Goal: Transaction & Acquisition: Purchase product/service

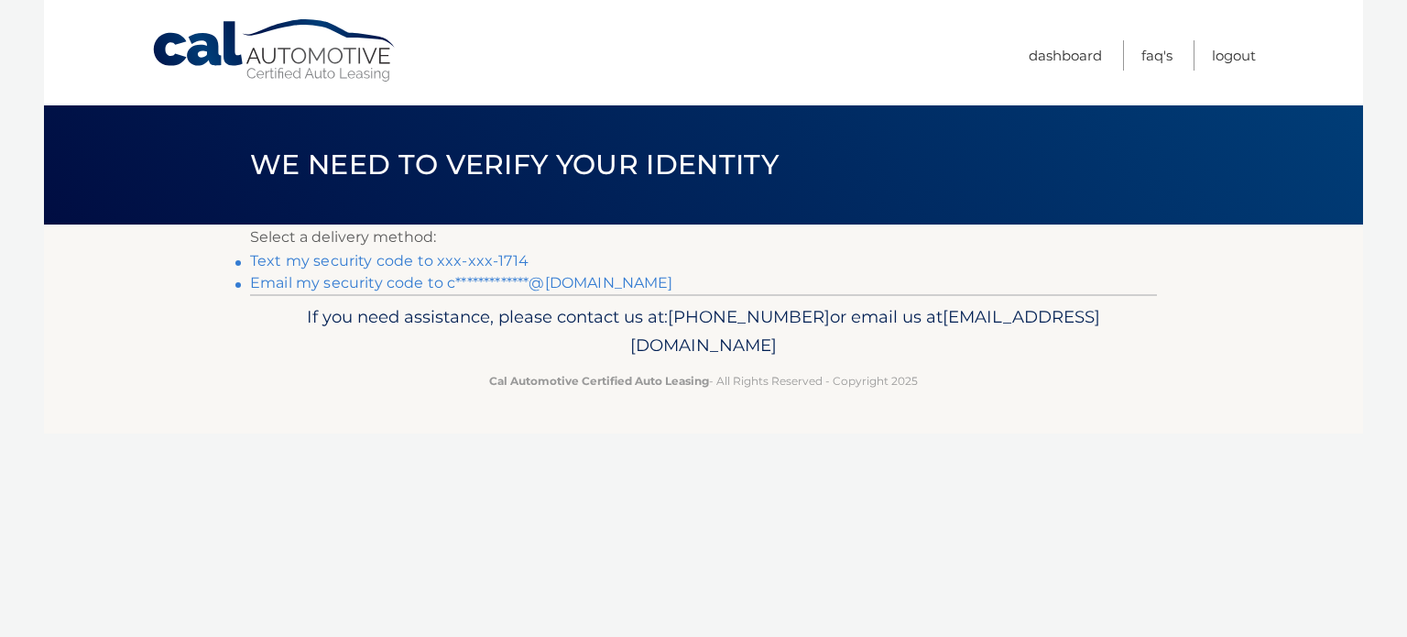
click at [392, 264] on link "Text my security code to xxx-xxx-1714" at bounding box center [389, 260] width 278 height 17
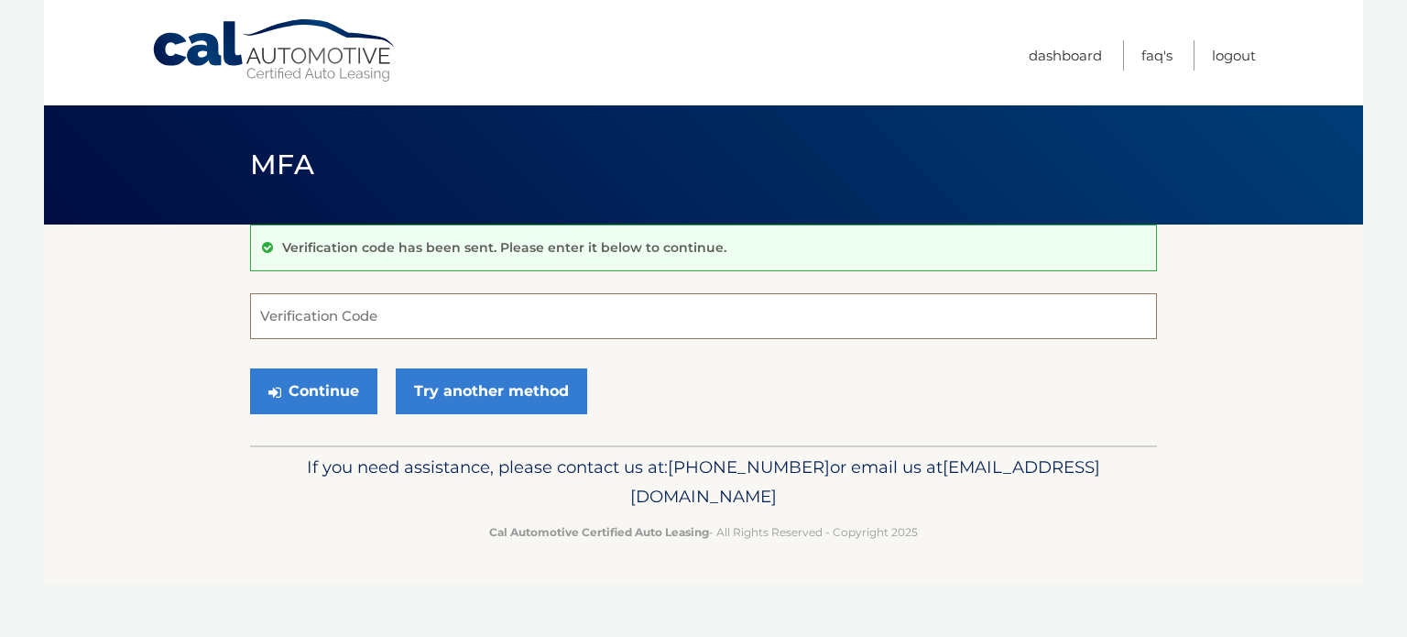
click at [366, 318] on input "Verification Code" at bounding box center [703, 316] width 907 height 46
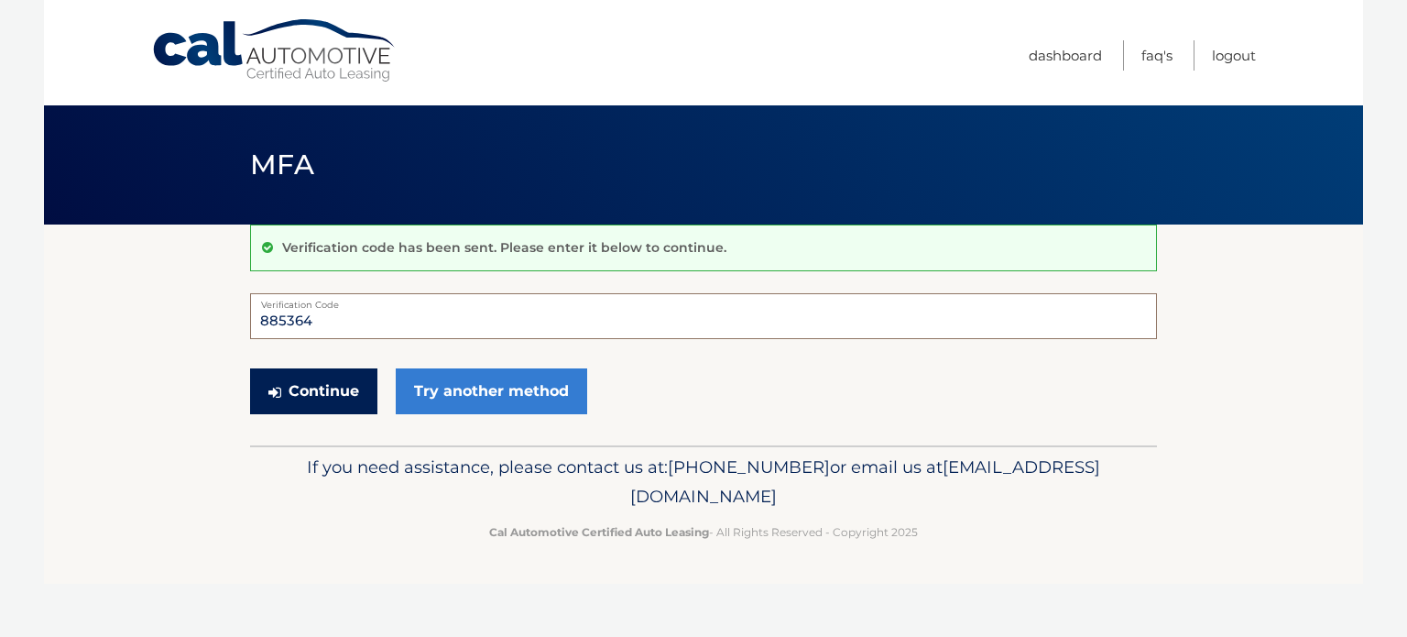
type input "885364"
click at [326, 383] on button "Continue" at bounding box center [313, 391] width 127 height 46
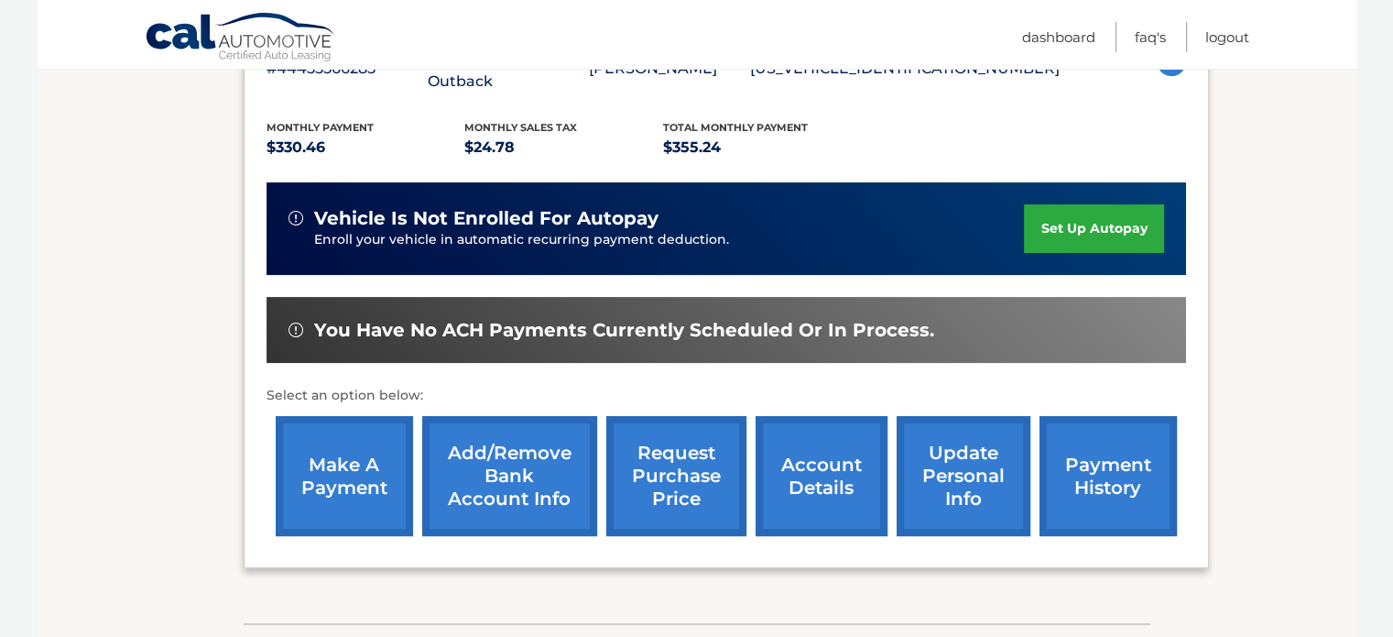
scroll to position [377, 0]
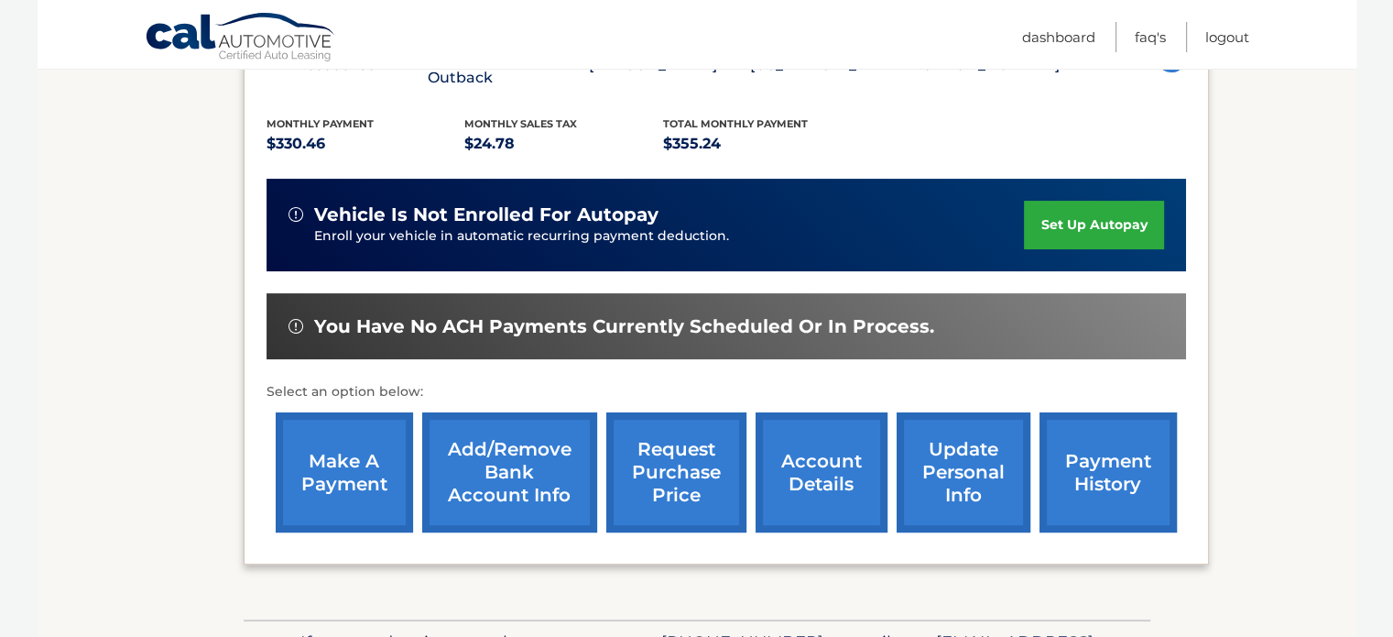
click at [345, 451] on link "make a payment" at bounding box center [344, 472] width 137 height 120
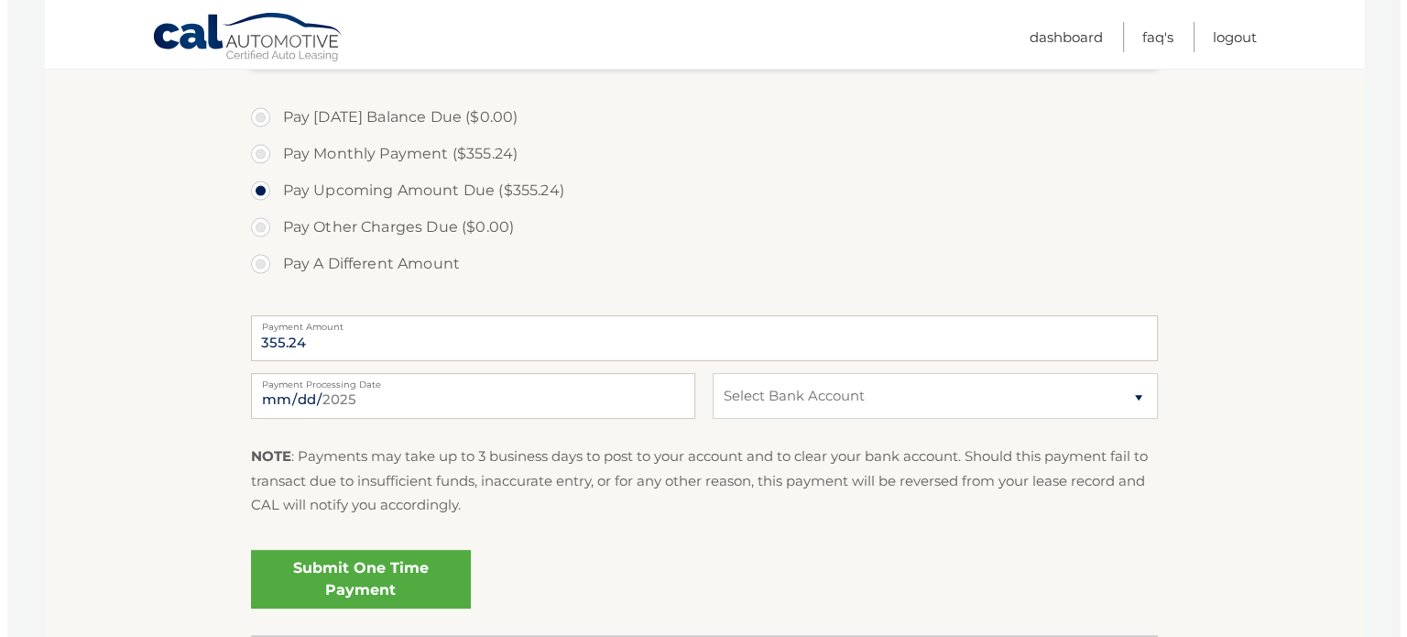
scroll to position [536, 0]
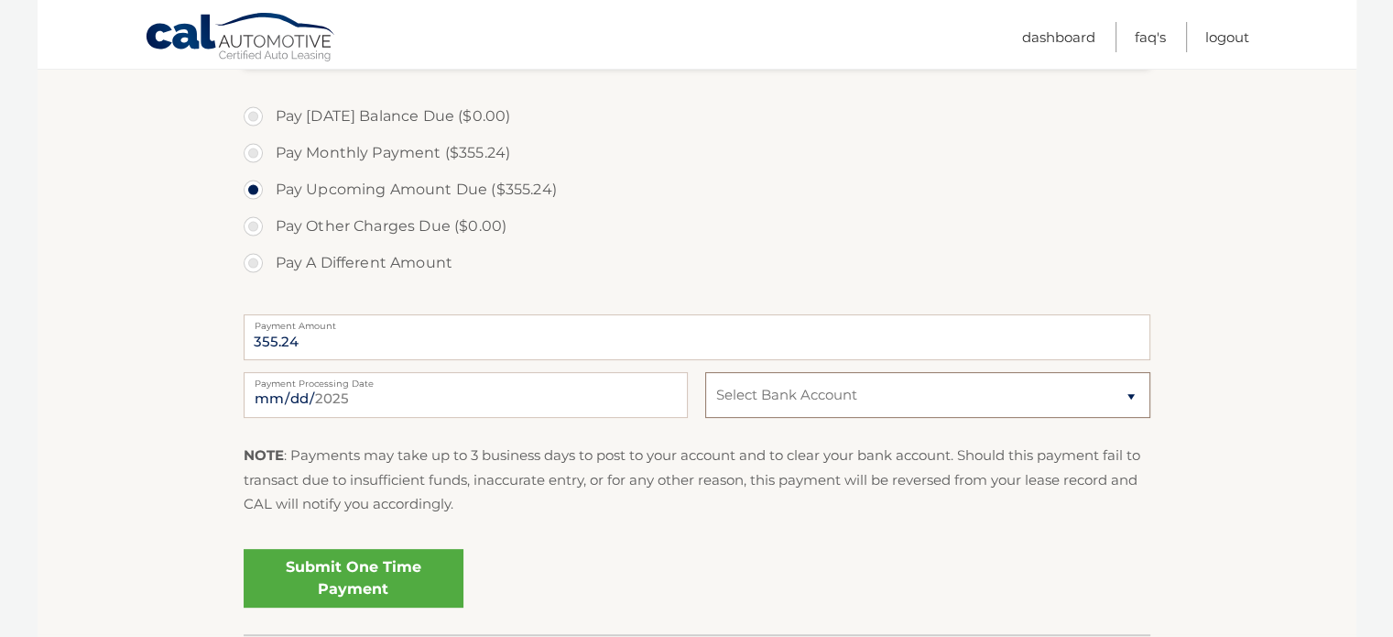
click at [1128, 397] on select "Select Bank Account Checking PNC BANK, NA *****2835 Checking SYNOVUS BANK *****…" at bounding box center [927, 395] width 444 height 46
select select "OGQxZDk0YjItNGI2MC00OWQ5LWJmNzktYjYxYzE0OWQwZTQ1"
click at [705, 372] on select "Select Bank Account Checking PNC BANK, NA *****2835 Checking SYNOVUS BANK *****…" at bounding box center [927, 395] width 444 height 46
click at [391, 571] on link "Submit One Time Payment" at bounding box center [354, 578] width 220 height 59
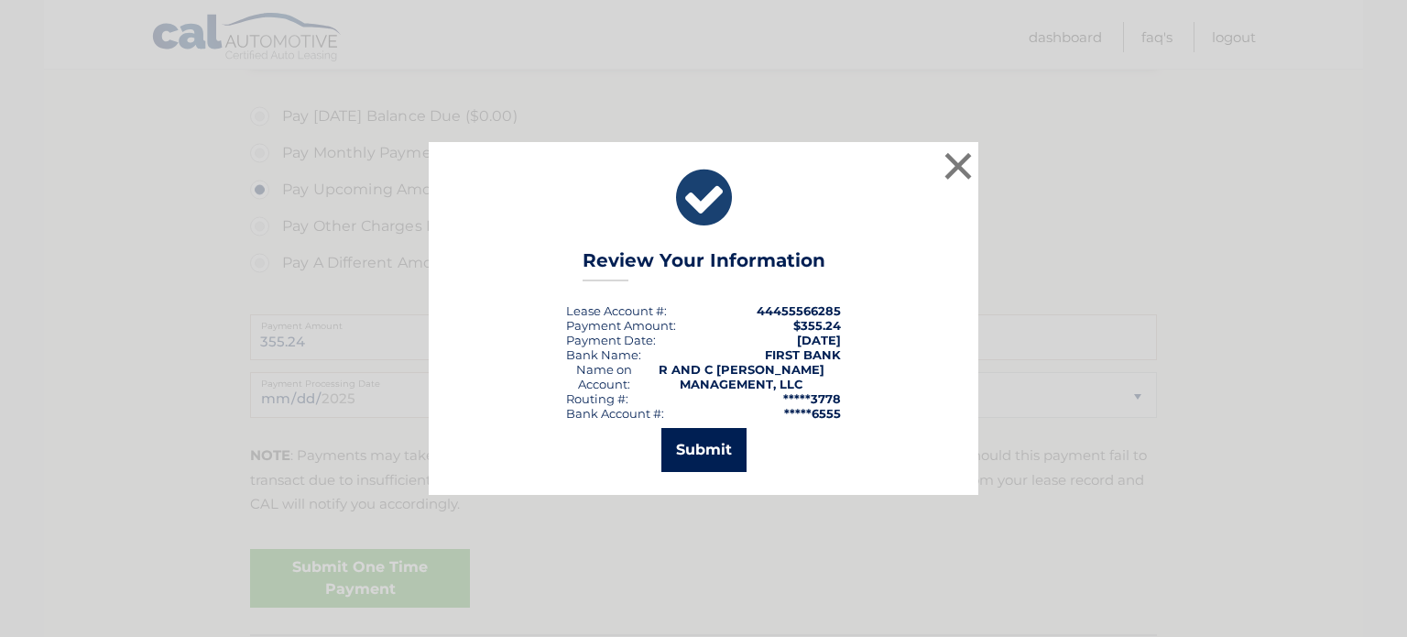
click at [711, 447] on button "Submit" at bounding box center [703, 450] width 85 height 44
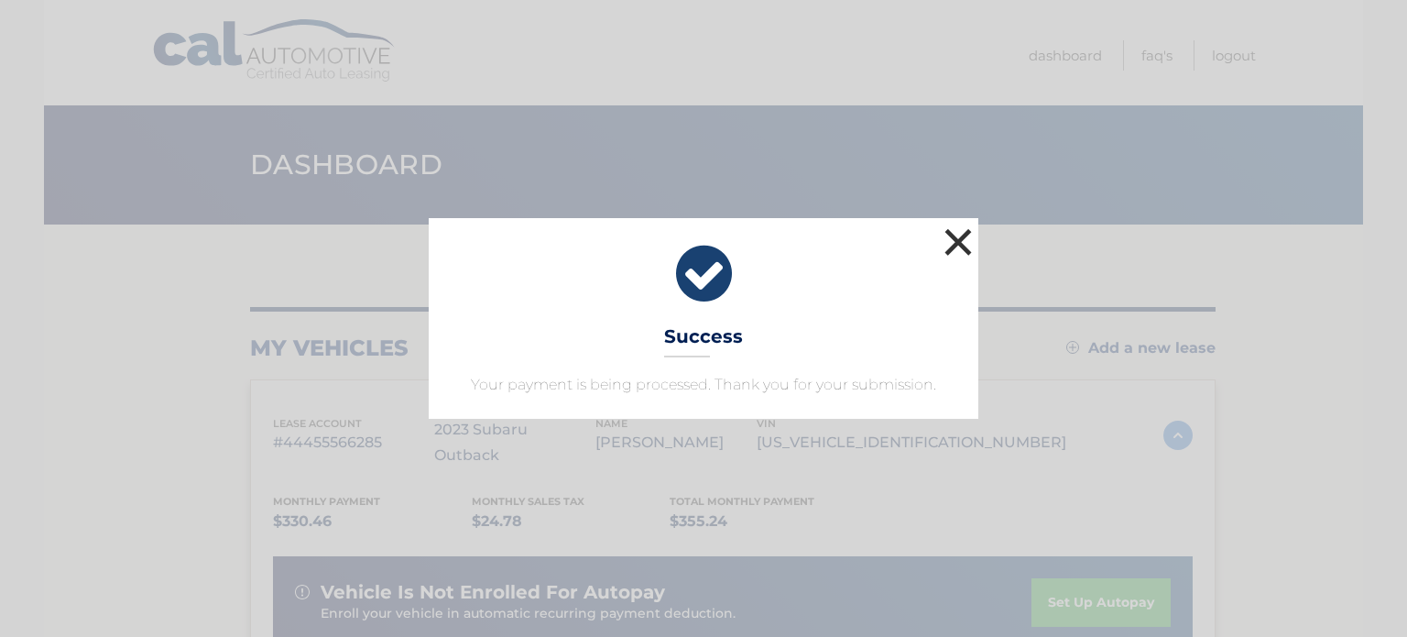
click at [955, 244] on button "×" at bounding box center [958, 242] width 37 height 37
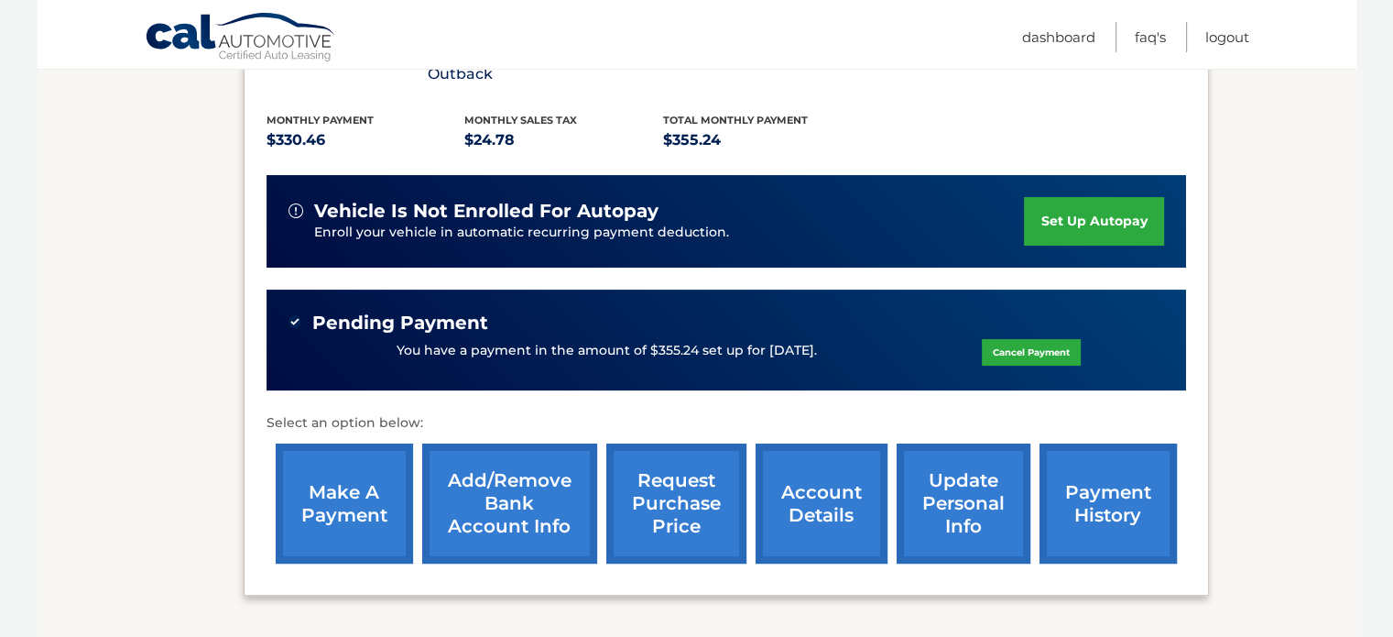
scroll to position [382, 0]
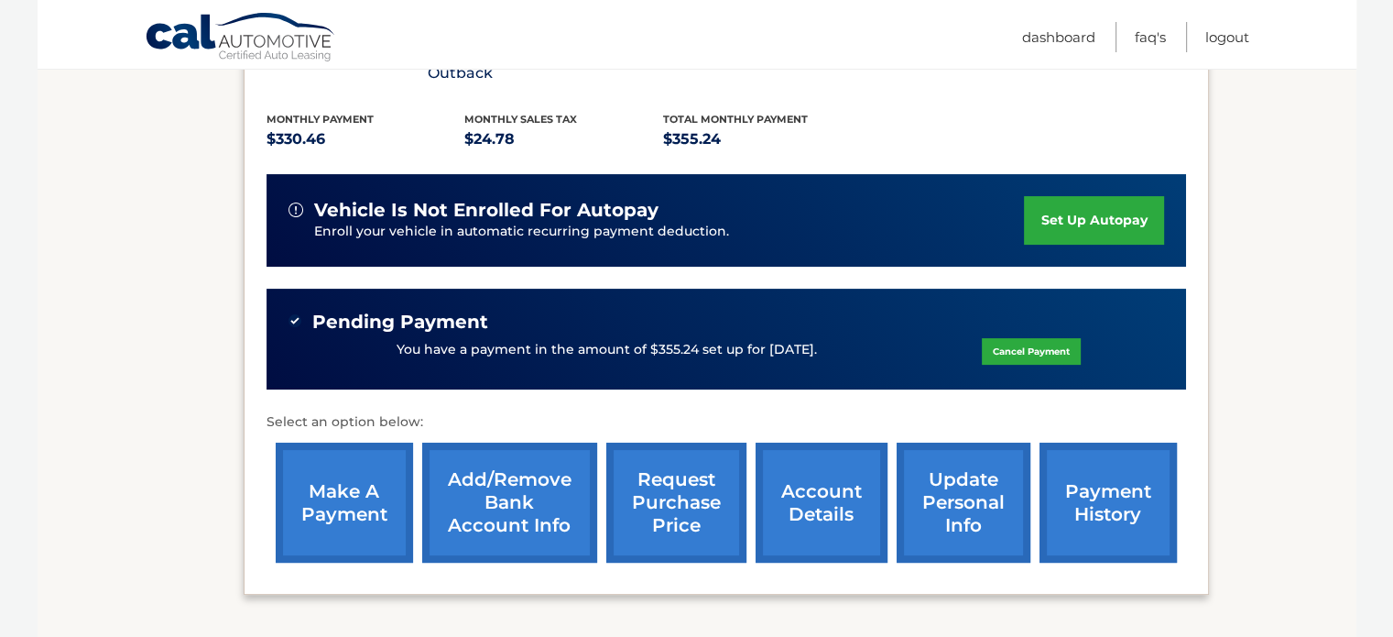
click at [821, 478] on link "account details" at bounding box center [822, 502] width 132 height 120
